Goal: Task Accomplishment & Management: Use online tool/utility

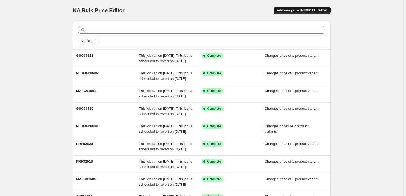
click at [304, 13] on button "Add new price [MEDICAL_DATA]" at bounding box center [302, 11] width 57 height 8
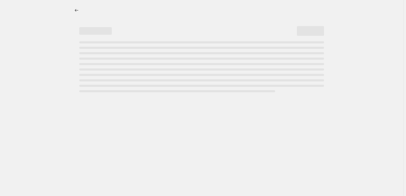
select select "percentage"
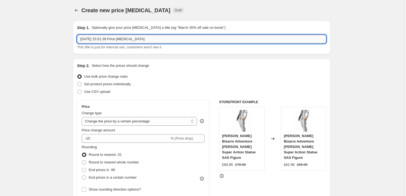
click at [152, 38] on input "[DATE] 15:51:39 Price [MEDICAL_DATA]" at bounding box center [201, 39] width 249 height 9
paste input "GSC66267"
type input "GSC66267"
click at [116, 83] on span "Set product prices individually" at bounding box center [107, 84] width 47 height 4
click at [78, 82] on input "Set product prices individually" at bounding box center [77, 82] width 0 height 0
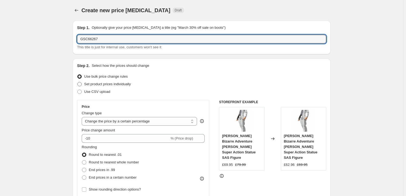
radio input "true"
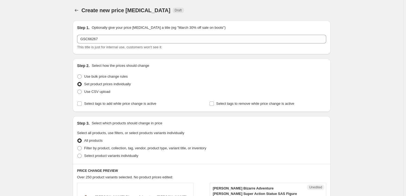
click at [121, 108] on div "Step 2. Select how the prices should change Use bulk price change rules Set pro…" at bounding box center [202, 85] width 258 height 53
click at [123, 106] on span "Select tags to add while price change is active" at bounding box center [120, 103] width 72 height 4
click at [82, 106] on input "Select tags to add while price change is active" at bounding box center [79, 103] width 4 height 4
checkbox input "true"
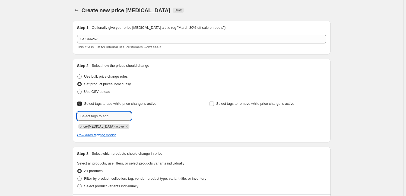
click at [109, 118] on input "text" at bounding box center [104, 116] width 54 height 9
type input "Milestone"
click at [150, 116] on span "Milestone" at bounding box center [150, 116] width 15 height 4
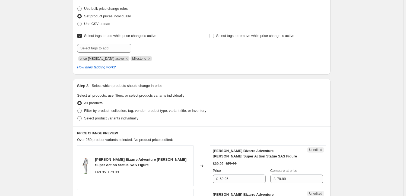
scroll to position [99, 0]
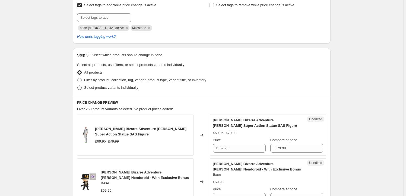
click at [123, 88] on span "Select product variants individually" at bounding box center [111, 87] width 54 height 4
click at [78, 86] on input "Select product variants individually" at bounding box center [77, 85] width 0 height 0
radio input "true"
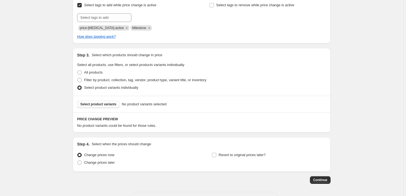
click at [102, 105] on span "Select product variants" at bounding box center [98, 104] width 36 height 4
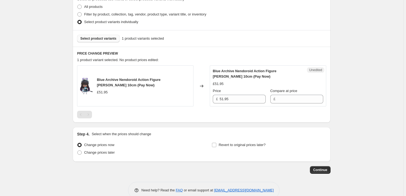
scroll to position [164, 0]
click at [239, 98] on input "51.95" at bounding box center [243, 99] width 46 height 9
type input "51.95"
click at [294, 101] on input "Compare at price" at bounding box center [300, 99] width 46 height 9
paste input "51.95"
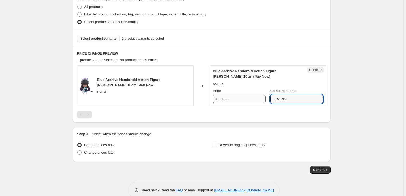
type input "51.95"
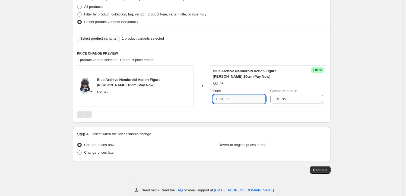
click at [228, 95] on input "51.95" at bounding box center [243, 99] width 46 height 9
drag, startPoint x: 224, startPoint y: 97, endPoint x: 218, endPoint y: 97, distance: 6.5
click at [218, 97] on div "£ 51.95" at bounding box center [239, 99] width 53 height 9
type input "49.95"
click at [238, 145] on span "Revert to original prices later?" at bounding box center [242, 145] width 47 height 4
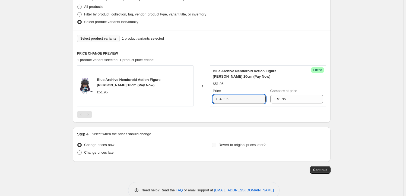
click at [216, 145] on input "Revert to original prices later?" at bounding box center [214, 145] width 4 height 4
checkbox input "true"
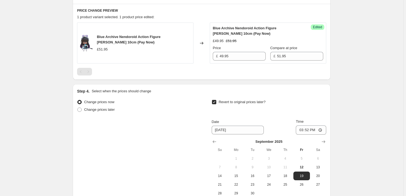
scroll to position [247, 0]
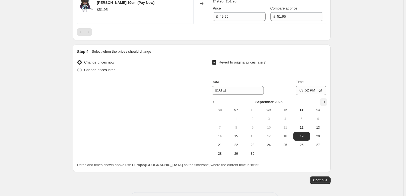
click at [325, 103] on icon "Show next month, October 2025" at bounding box center [323, 101] width 5 height 5
click at [273, 137] on span "15" at bounding box center [269, 136] width 12 height 4
type input "[DATE]"
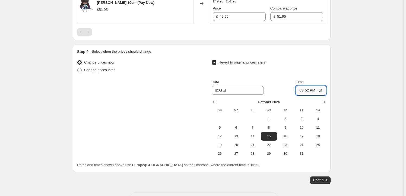
click at [310, 91] on input "15:52" at bounding box center [311, 90] width 30 height 9
type input "23:59"
click at [318, 181] on span "Continue" at bounding box center [320, 180] width 14 height 4
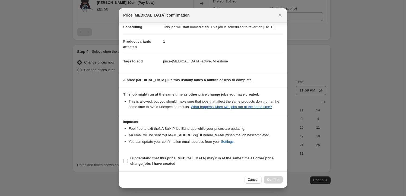
scroll to position [18, 0]
click at [136, 160] on span "I understand that this price [MEDICAL_DATA] may run at the same time as other p…" at bounding box center [206, 160] width 153 height 11
click at [128, 160] on input "I understand that this price [MEDICAL_DATA] may run at the same time as other p…" at bounding box center [125, 160] width 4 height 4
checkbox input "true"
click at [273, 179] on span "Confirm" at bounding box center [273, 179] width 12 height 4
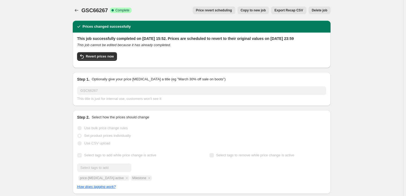
click at [259, 11] on span "Copy to new job" at bounding box center [253, 10] width 25 height 4
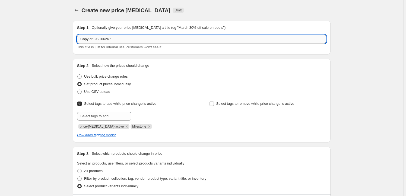
click at [114, 39] on input "Copy of GSC66267" at bounding box center [201, 39] width 249 height 9
paste input "GSC18914"
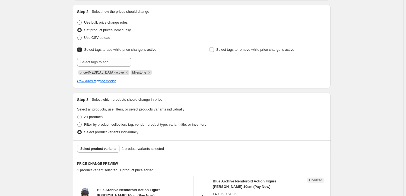
scroll to position [132, 0]
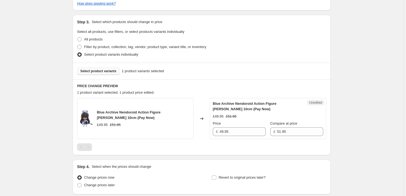
type input "GSC18914"
click at [103, 69] on span "Select product variants" at bounding box center [98, 71] width 36 height 4
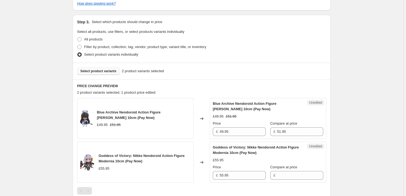
click at [103, 111] on span "Blue Archive Nendoroid Action Figure [PERSON_NAME] 10cm (Pay Now)" at bounding box center [129, 114] width 64 height 9
drag, startPoint x: 103, startPoint y: 111, endPoint x: 103, endPoint y: 116, distance: 5.2
click at [103, 116] on span "Blue Archive Nendoroid Action Figure [PERSON_NAME] 10cm (Pay Now)" at bounding box center [129, 114] width 64 height 9
copy span "Blue Archive Nendoroid Action Figure [PERSON_NAME] 10cm"
click at [103, 77] on div "Select product variants 2 product variants selected" at bounding box center [202, 71] width 258 height 17
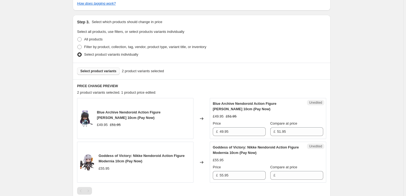
click at [106, 71] on span "Select product variants" at bounding box center [98, 71] width 36 height 4
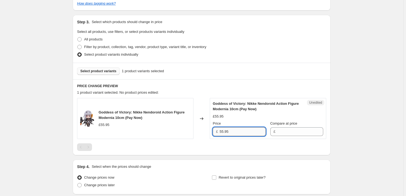
click at [239, 131] on input "55.95" at bounding box center [243, 131] width 46 height 9
type input "55.95"
click at [292, 133] on input "Compare at price" at bounding box center [300, 131] width 46 height 9
paste input "55.95"
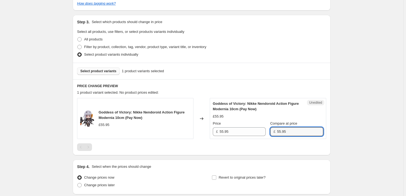
type input "55.95"
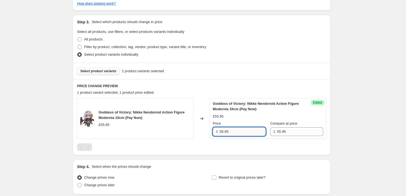
click at [223, 134] on input "55.95" at bounding box center [243, 131] width 46 height 9
type input "51.95"
click at [342, 134] on div "Create new price [MEDICAL_DATA]. This page is ready Create new price [MEDICAL_D…" at bounding box center [201, 53] width 403 height 371
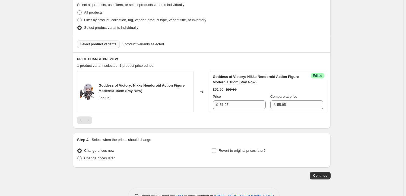
scroll to position [164, 0]
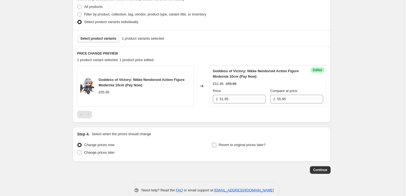
click at [230, 145] on span "Revert to original prices later?" at bounding box center [242, 145] width 47 height 4
click at [216, 145] on input "Revert to original prices later?" at bounding box center [214, 145] width 4 height 4
checkbox input "true"
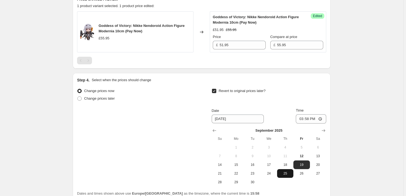
scroll to position [263, 0]
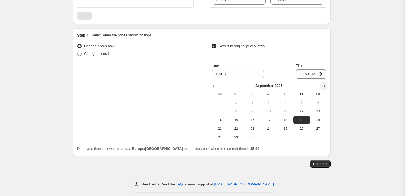
click at [325, 85] on icon "Show next month, October 2025" at bounding box center [324, 85] width 4 height 3
click at [269, 120] on span "15" at bounding box center [269, 120] width 12 height 4
type input "[DATE]"
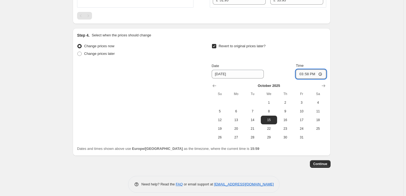
click at [308, 73] on input "15:58" at bounding box center [311, 73] width 30 height 9
type input "23:59"
click at [326, 160] on button "Continue" at bounding box center [320, 164] width 21 height 8
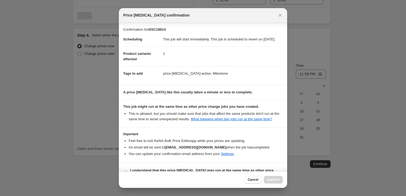
scroll to position [18, 0]
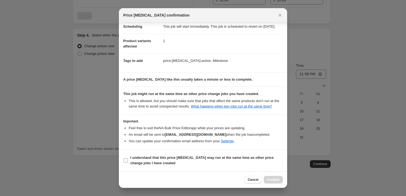
click at [162, 157] on b "I understand that this price [MEDICAL_DATA] may run at the same time as other p…" at bounding box center [201, 159] width 143 height 9
click at [128, 158] on input "I understand that this price [MEDICAL_DATA] may run at the same time as other p…" at bounding box center [125, 160] width 4 height 4
checkbox input "true"
click at [278, 182] on span "Confirm" at bounding box center [273, 179] width 12 height 4
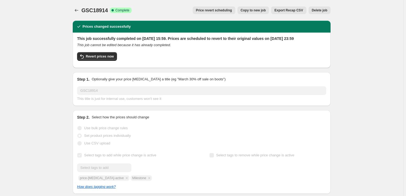
click at [252, 7] on button "Copy to new job" at bounding box center [253, 11] width 32 height 8
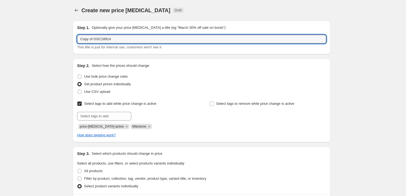
drag, startPoint x: 118, startPoint y: 39, endPoint x: 27, endPoint y: 38, distance: 91.5
click at [27, 38] on div "Create new price [MEDICAL_DATA]. This page is ready Create new price [MEDICAL_D…" at bounding box center [201, 185] width 403 height 371
paste input "FREE51452"
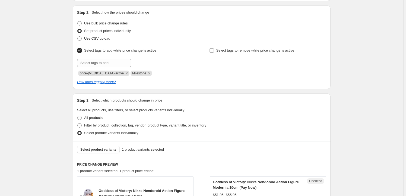
scroll to position [132, 0]
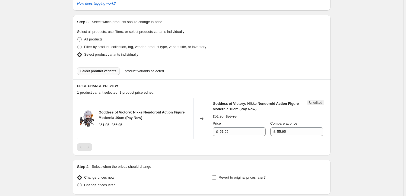
type input "FREE51452"
click at [96, 71] on span "Select product variants" at bounding box center [98, 71] width 36 height 4
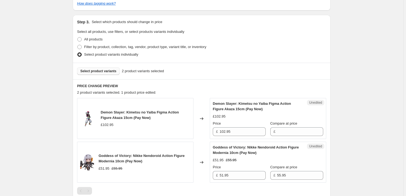
click at [106, 153] on div "Goddess of Victory: Nikke Nendoroid Action Figure Modernia 10cm (Pay Now)" at bounding box center [145, 158] width 92 height 11
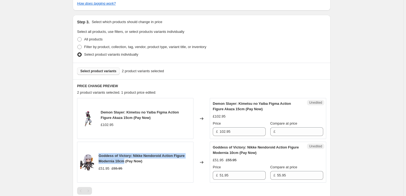
drag, startPoint x: 106, startPoint y: 153, endPoint x: 118, endPoint y: 160, distance: 13.8
click at [118, 160] on div "Goddess of Victory: Nikke Nendoroid Action Figure Modernia 10cm (Pay Now)" at bounding box center [145, 158] width 92 height 11
copy span "Goddess of Victory: Nikke Nendoroid Action Figure Modernia 10cm"
click at [106, 74] on button "Select product variants" at bounding box center [98, 71] width 43 height 8
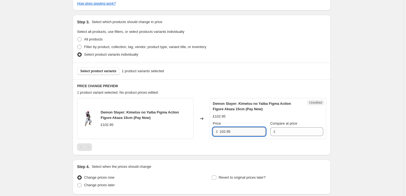
click at [248, 132] on input "102.95" at bounding box center [243, 131] width 46 height 9
type input "102.95"
click at [291, 131] on input "Compare at price" at bounding box center [300, 131] width 46 height 9
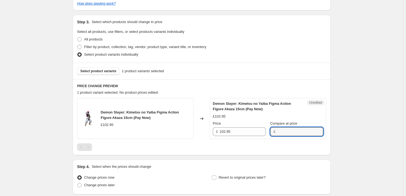
paste input "102.95"
type input "102.95"
click at [230, 130] on input "102.95" at bounding box center [243, 131] width 46 height 9
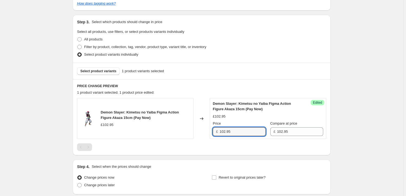
drag, startPoint x: 226, startPoint y: 131, endPoint x: 208, endPoint y: 129, distance: 18.0
click at [208, 129] on div "Demon Slayer: Kimetsu no Yaiba Figma Action Figure Akaza 15cm (Pay Now) £102.95…" at bounding box center [201, 118] width 249 height 41
type input "91.95"
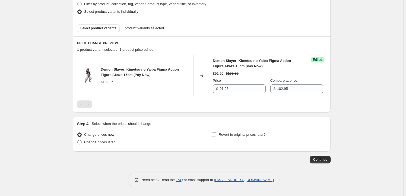
scroll to position [174, 0]
click at [235, 138] on label "Revert to original prices later?" at bounding box center [239, 135] width 54 height 8
click at [216, 137] on input "Revert to original prices later?" at bounding box center [214, 134] width 4 height 4
checkbox input "true"
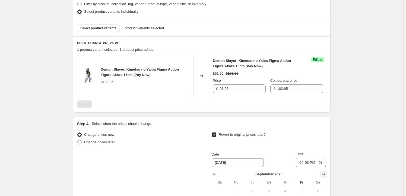
click at [325, 174] on icon "Show next month, October 2025" at bounding box center [324, 174] width 4 height 3
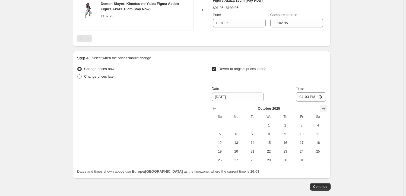
click at [323, 109] on icon "Show next month, November 2025" at bounding box center [323, 108] width 5 height 5
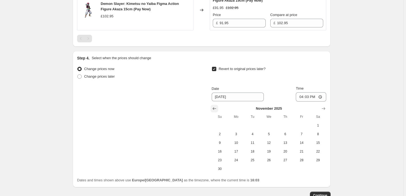
click at [217, 108] on icon "Show previous month, October 2025" at bounding box center [214, 108] width 5 height 5
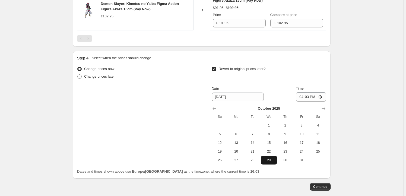
click at [269, 159] on span "29" at bounding box center [269, 160] width 12 height 4
type input "[DATE]"
click at [309, 97] on input "16:03" at bounding box center [311, 96] width 30 height 9
type input "23:59"
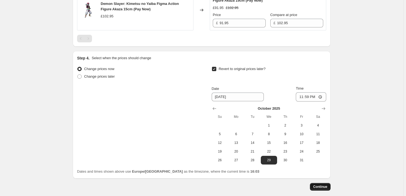
click at [318, 185] on span "Continue" at bounding box center [320, 187] width 14 height 4
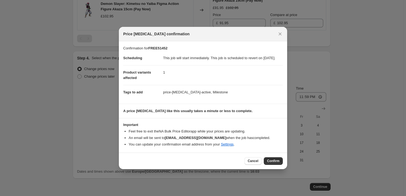
click at [280, 164] on button "Confirm" at bounding box center [273, 161] width 19 height 8
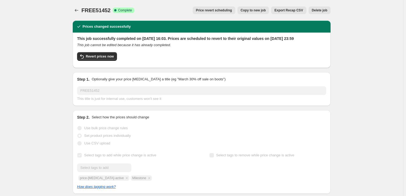
click at [248, 8] on button "Copy to new job" at bounding box center [253, 11] width 32 height 8
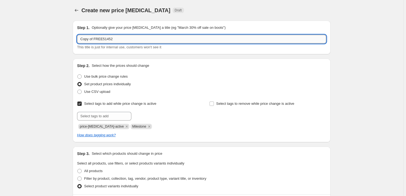
click at [120, 40] on input "Copy of FREE51452" at bounding box center [201, 39] width 249 height 9
paste input "KAD80807"
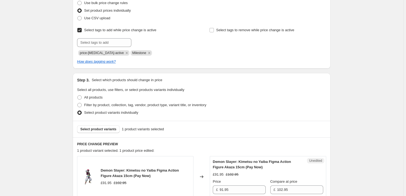
scroll to position [99, 0]
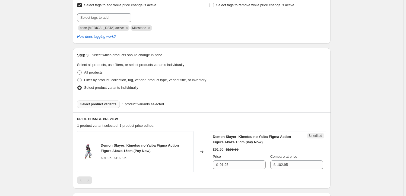
type input "KAD80807"
click at [100, 103] on span "Select product variants" at bounding box center [98, 104] width 36 height 4
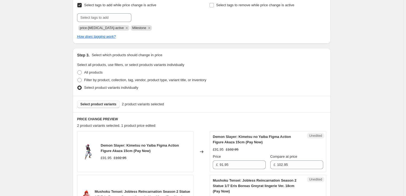
click at [107, 144] on span "Demon Slayer: Kimetsu no Yaiba Figma Action Figure Akaza 15cm (Pay Now)" at bounding box center [140, 147] width 78 height 9
drag, startPoint x: 107, startPoint y: 144, endPoint x: 116, endPoint y: 149, distance: 9.6
click at [116, 149] on span "Demon Slayer: Kimetsu no Yaiba Figma Action Figure Akaza 15cm (Pay Now)" at bounding box center [140, 147] width 78 height 9
copy span "Demon Slayer: Kimetsu no Yaiba Figma Action Figure Akaza 15cm"
click at [110, 104] on span "Select product variants" at bounding box center [98, 104] width 36 height 4
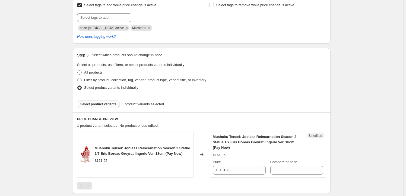
scroll to position [164, 0]
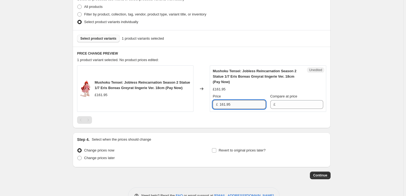
click at [235, 105] on input "161.95" at bounding box center [243, 104] width 46 height 9
type input "161.95"
click at [288, 106] on input "Compare at price" at bounding box center [300, 104] width 46 height 9
paste input "161.95"
type input "161.95"
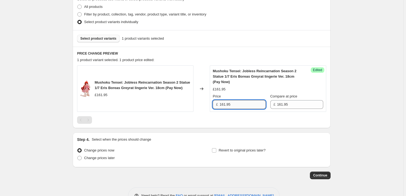
drag, startPoint x: 226, startPoint y: 103, endPoint x: 223, endPoint y: 104, distance: 3.3
click at [223, 104] on input "161.95" at bounding box center [243, 104] width 46 height 9
type input "149.95"
click at [243, 149] on span "Revert to original prices later?" at bounding box center [242, 150] width 47 height 4
click at [216, 149] on input "Revert to original prices later?" at bounding box center [214, 150] width 4 height 4
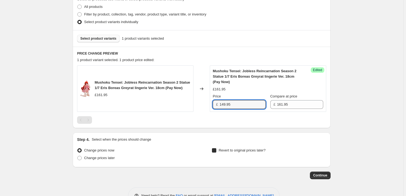
checkbox input "true"
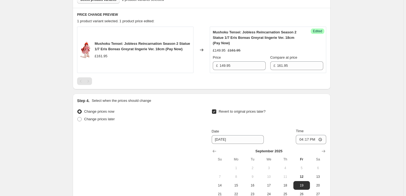
scroll to position [247, 0]
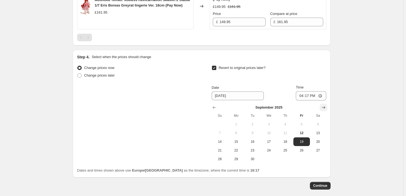
click at [322, 106] on icon "Show next month, October 2025" at bounding box center [323, 107] width 5 height 5
click at [274, 141] on span "15" at bounding box center [269, 141] width 12 height 4
type input "[DATE]"
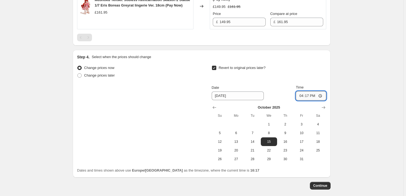
click at [311, 94] on input "16:17" at bounding box center [311, 95] width 30 height 9
type input "23:59"
click at [323, 187] on span "Continue" at bounding box center [320, 185] width 14 height 4
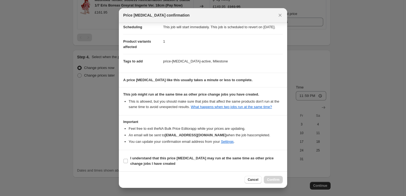
scroll to position [18, 0]
click at [151, 163] on b "I understand that this price [MEDICAL_DATA] may run at the same time as other p…" at bounding box center [201, 159] width 143 height 9
click at [128, 163] on input "I understand that this price [MEDICAL_DATA] may run at the same time as other p…" at bounding box center [125, 160] width 4 height 4
checkbox input "true"
click at [270, 176] on button "Confirm" at bounding box center [273, 180] width 19 height 8
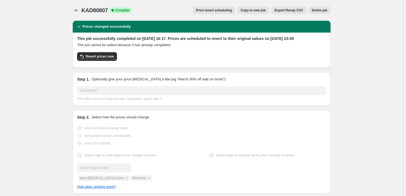
click at [253, 9] on span "Copy to new job" at bounding box center [253, 10] width 25 height 4
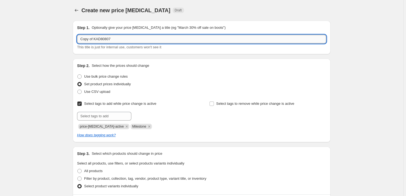
click at [116, 40] on input "Copy of KAD80807" at bounding box center [201, 39] width 249 height 9
paste input "HBBS19660"
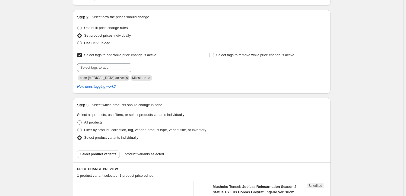
scroll to position [82, 0]
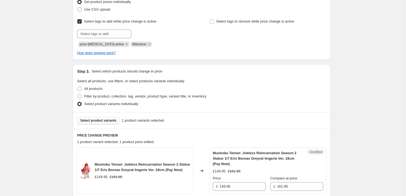
type input "HBBS19660"
click at [110, 120] on span "Select product variants" at bounding box center [98, 120] width 36 height 4
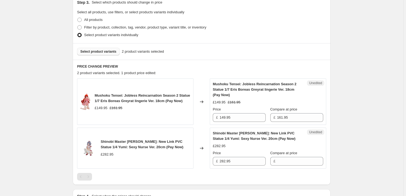
scroll to position [197, 0]
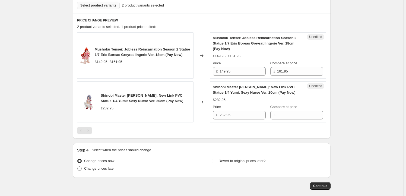
click at [101, 48] on span "Mushoku Tensei: Jobless Reincarnation Season 2 Statue 1/7 Eris Boreas Greyrat l…" at bounding box center [143, 51] width 96 height 9
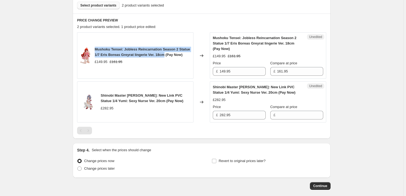
drag, startPoint x: 101, startPoint y: 48, endPoint x: 162, endPoint y: 55, distance: 61.4
click at [162, 55] on span "Mushoku Tensei: Jobless Reincarnation Season 2 Statue 1/7 Eris Boreas Greyrat l…" at bounding box center [143, 51] width 96 height 9
copy span "Mushoku Tensei: Jobless Reincarnation Season 2 Statue 1/7 Eris Boreas Greyrat l…"
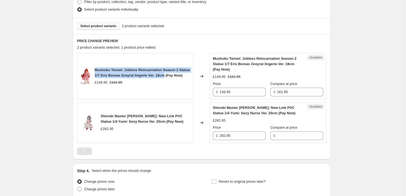
scroll to position [164, 0]
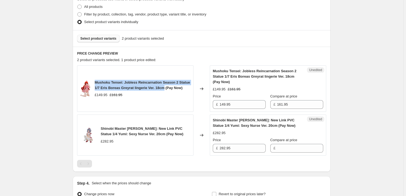
click at [100, 41] on button "Select product variants" at bounding box center [98, 39] width 43 height 8
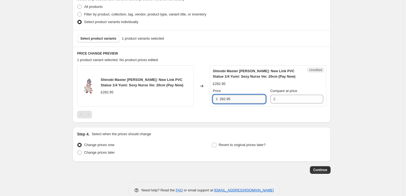
click at [243, 100] on input "282.95" at bounding box center [243, 99] width 46 height 9
type input "282.95"
click at [295, 97] on input "Compare at price" at bounding box center [300, 99] width 46 height 9
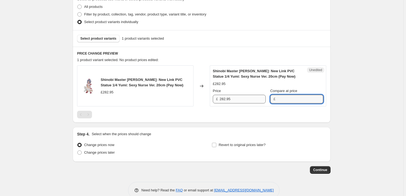
paste input "282.95"
type input "282.95"
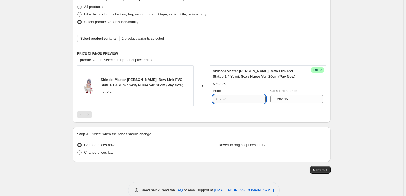
click at [230, 98] on input "282.95" at bounding box center [243, 99] width 46 height 9
drag, startPoint x: 227, startPoint y: 99, endPoint x: 217, endPoint y: 99, distance: 9.5
click at [217, 99] on div "£ 282.95" at bounding box center [239, 99] width 53 height 9
type input "257.95"
click at [241, 141] on label "Revert to original prices later?" at bounding box center [239, 145] width 54 height 8
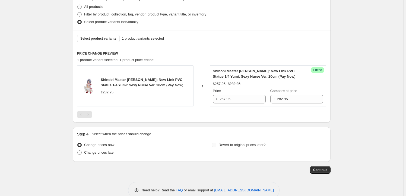
click at [216, 143] on input "Revert to original prices later?" at bounding box center [214, 145] width 4 height 4
checkbox input "true"
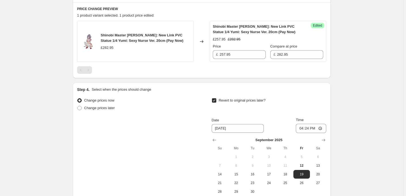
scroll to position [214, 0]
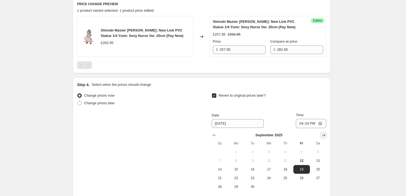
click at [327, 133] on button "Show next month, October 2025" at bounding box center [324, 135] width 8 height 8
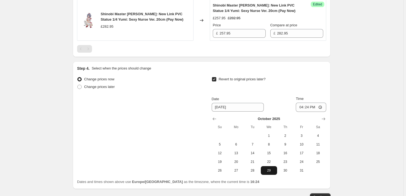
scroll to position [247, 0]
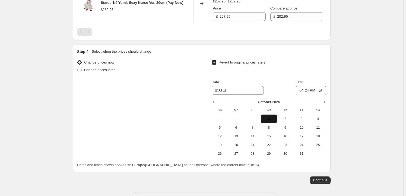
click at [267, 117] on span "1" at bounding box center [269, 119] width 12 height 4
type input "[DATE]"
click at [309, 91] on input "16:24" at bounding box center [311, 90] width 30 height 9
type input "23:59"
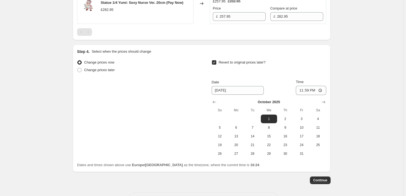
click at [322, 183] on button "Continue" at bounding box center [320, 180] width 21 height 8
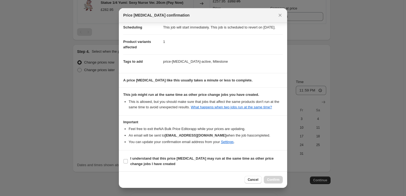
scroll to position [18, 0]
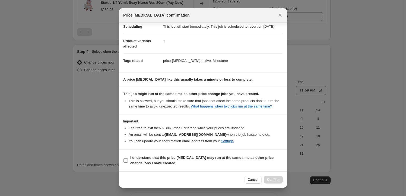
click at [147, 157] on b "I understand that this price [MEDICAL_DATA] may run at the same time as other p…" at bounding box center [201, 159] width 143 height 9
click at [128, 158] on input "I understand that this price [MEDICAL_DATA] may run at the same time as other p…" at bounding box center [125, 160] width 4 height 4
checkbox input "true"
click at [280, 182] on button "Confirm" at bounding box center [273, 180] width 19 height 8
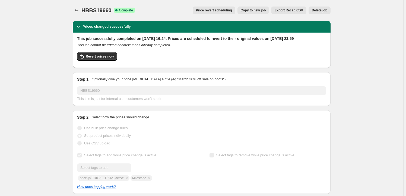
click at [253, 7] on button "Copy to new job" at bounding box center [253, 11] width 32 height 8
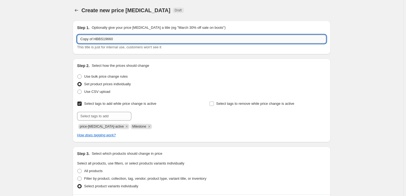
click at [125, 42] on input "Copy of HBBS19660" at bounding box center [201, 39] width 249 height 9
paste input "PRF82476"
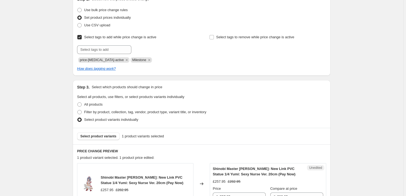
scroll to position [115, 0]
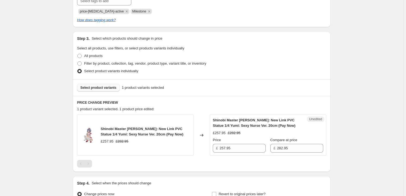
type input "PRF82476"
click at [106, 89] on span "Select product variants" at bounding box center [98, 87] width 36 height 4
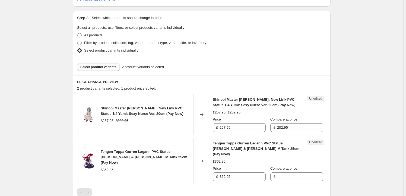
scroll to position [148, 0]
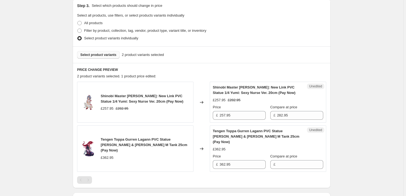
click at [107, 95] on span "Shinobi Master [PERSON_NAME]: New Link PVC Statue 1/4 Yumi: Sexy Nurse Ver. 20c…" at bounding box center [142, 98] width 83 height 9
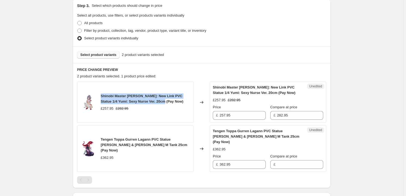
drag, startPoint x: 107, startPoint y: 95, endPoint x: 150, endPoint y: 99, distance: 43.0
click at [150, 99] on div "Shinobi Master [PERSON_NAME]: New Link PVC Statue 1/4 Yumi: Sexy Nurse Ver. 20c…" at bounding box center [146, 98] width 90 height 11
copy span "Shinobi Master [PERSON_NAME]: New Link PVC Statue 1/4 Yumi: Sexy Nurse Ver. 20cm"
click at [98, 56] on button "Select product variants" at bounding box center [98, 55] width 43 height 8
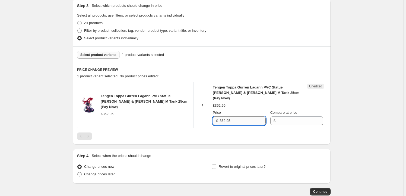
click at [245, 117] on input "362.95" at bounding box center [243, 120] width 46 height 9
type input "362.95"
click at [284, 117] on input "Compare at price" at bounding box center [300, 120] width 46 height 9
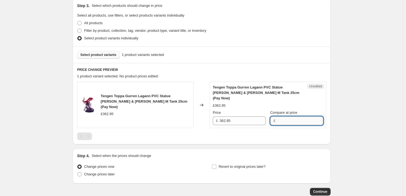
paste input "362.95"
type input "362.95"
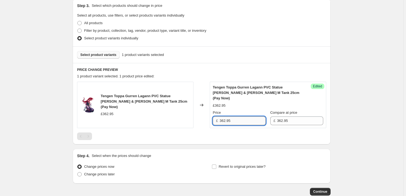
drag, startPoint x: 226, startPoint y: 116, endPoint x: 223, endPoint y: 115, distance: 3.6
click at [223, 116] on input "362.95" at bounding box center [243, 120] width 46 height 9
type input "329.95"
click at [246, 164] on span "Revert to original prices later?" at bounding box center [242, 166] width 47 height 4
click at [216, 164] on input "Revert to original prices later?" at bounding box center [214, 166] width 4 height 4
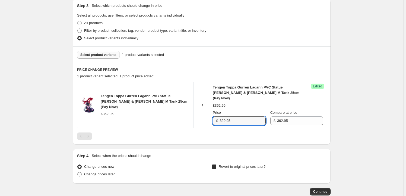
checkbox input "true"
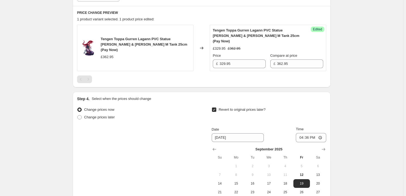
scroll to position [230, 0]
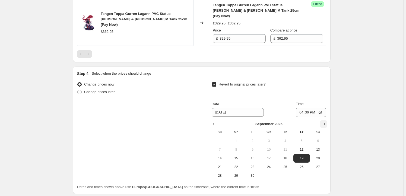
click at [326, 121] on icon "Show next month, October 2025" at bounding box center [323, 123] width 5 height 5
click at [217, 121] on icon "Show previous month, September 2025" at bounding box center [214, 123] width 5 height 5
click at [290, 165] on span "25" at bounding box center [285, 167] width 12 height 4
type input "[DATE]"
click at [310, 108] on input "16:36" at bounding box center [311, 112] width 30 height 9
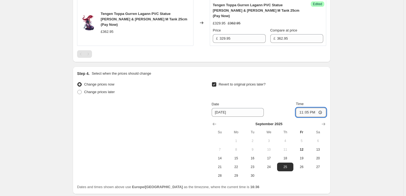
type input "23:59"
click at [350, 132] on div "Create new price [MEDICAL_DATA]. This page is ready Create new price [MEDICAL_D…" at bounding box center [201, 4] width 403 height 469
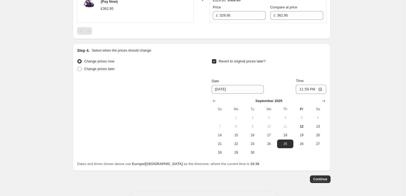
scroll to position [267, 0]
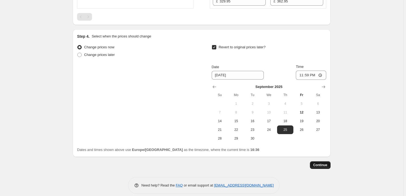
click at [324, 163] on span "Continue" at bounding box center [320, 165] width 14 height 4
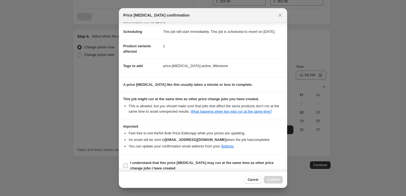
scroll to position [18, 0]
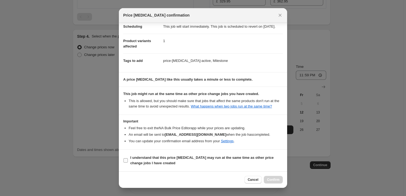
click at [154, 164] on b "I understand that this price [MEDICAL_DATA] may run at the same time as other p…" at bounding box center [201, 159] width 143 height 9
click at [128, 163] on input "I understand that this price [MEDICAL_DATA] may run at the same time as other p…" at bounding box center [125, 160] width 4 height 4
checkbox input "true"
click at [266, 179] on button "Confirm" at bounding box center [273, 180] width 19 height 8
